Goal: Find specific page/section: Locate a particular part of the current website

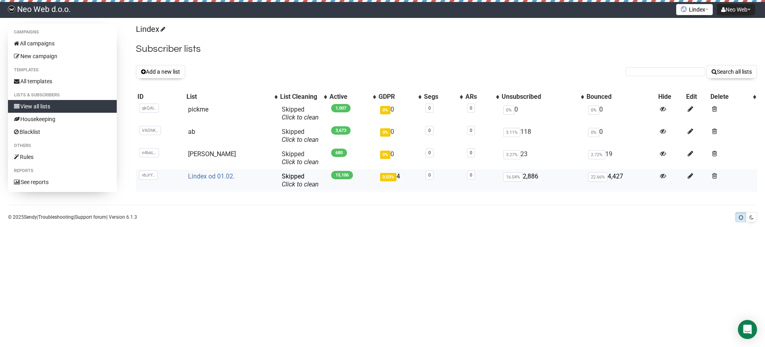
click at [202, 177] on link "Lindex od 01.02." at bounding box center [211, 177] width 47 height 8
click at [202, 175] on link "Lindex od 01.02." at bounding box center [211, 177] width 47 height 8
